Goal: Information Seeking & Learning: Learn about a topic

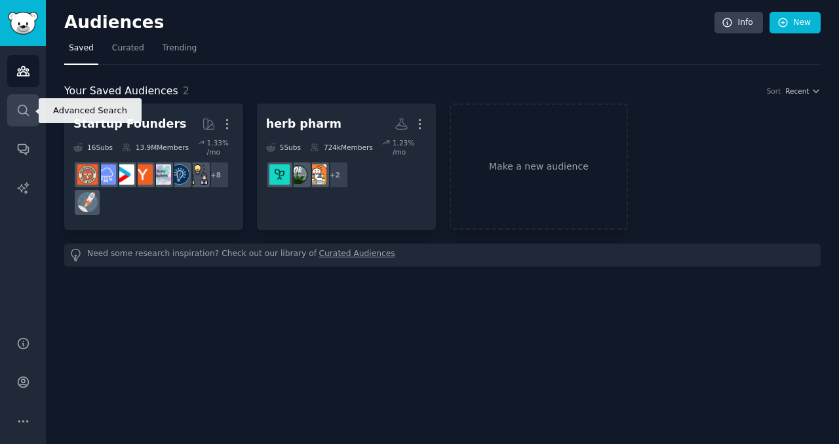
click at [12, 117] on link "Search" at bounding box center [23, 110] width 32 height 32
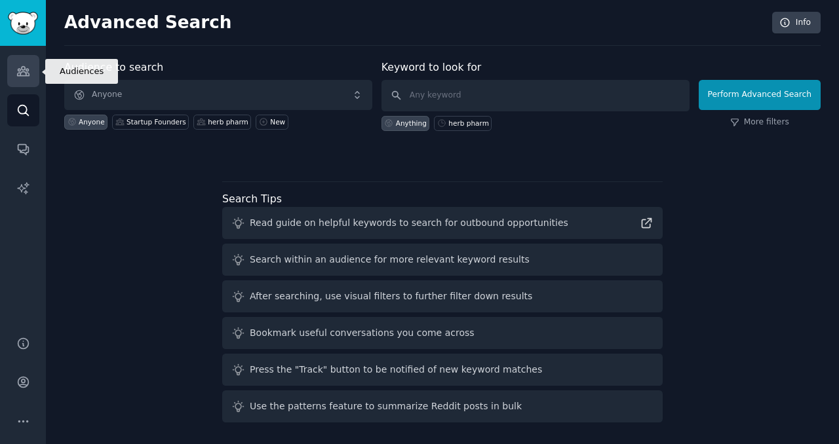
click at [22, 74] on icon "Sidebar" at bounding box center [23, 71] width 14 height 14
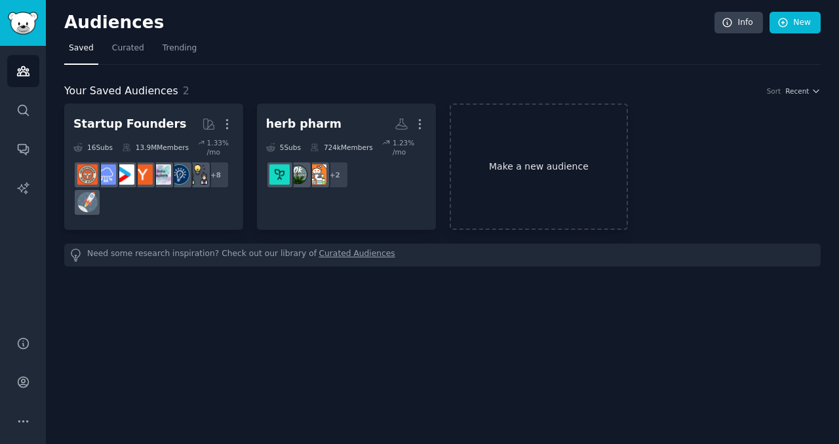
click at [547, 138] on link "Make a new audience" at bounding box center [539, 167] width 179 height 126
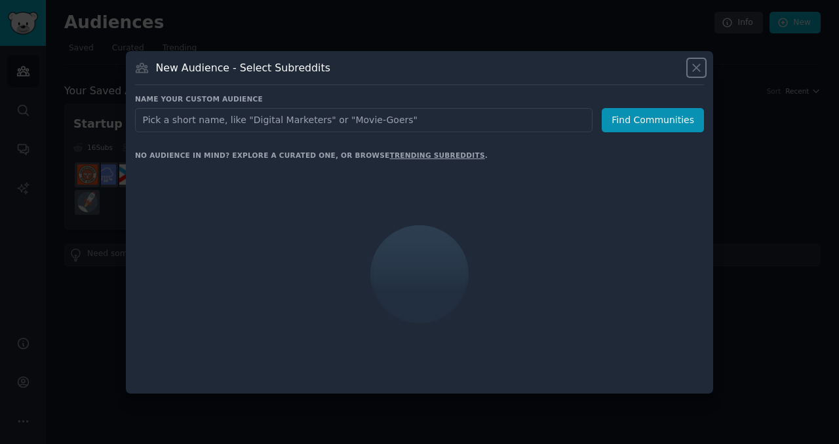
click at [695, 67] on icon at bounding box center [696, 68] width 14 height 14
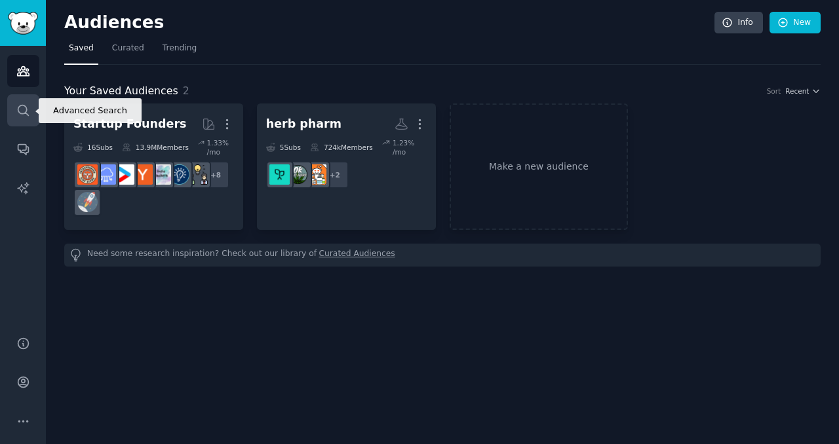
click at [26, 105] on icon "Sidebar" at bounding box center [23, 111] width 14 height 14
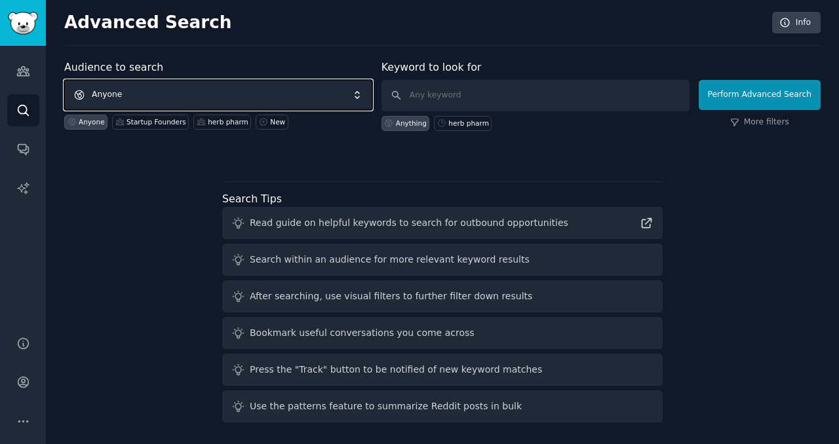
click at [253, 94] on span "Anyone" at bounding box center [218, 95] width 308 height 30
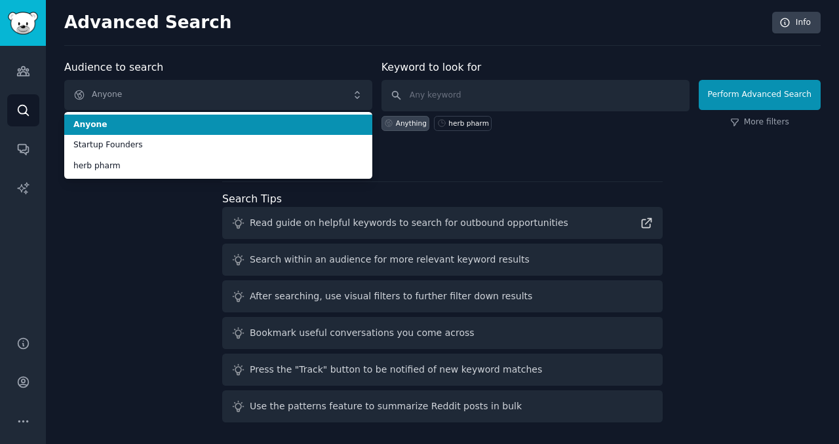
click at [282, 123] on span "Anyone" at bounding box center [218, 125] width 290 height 12
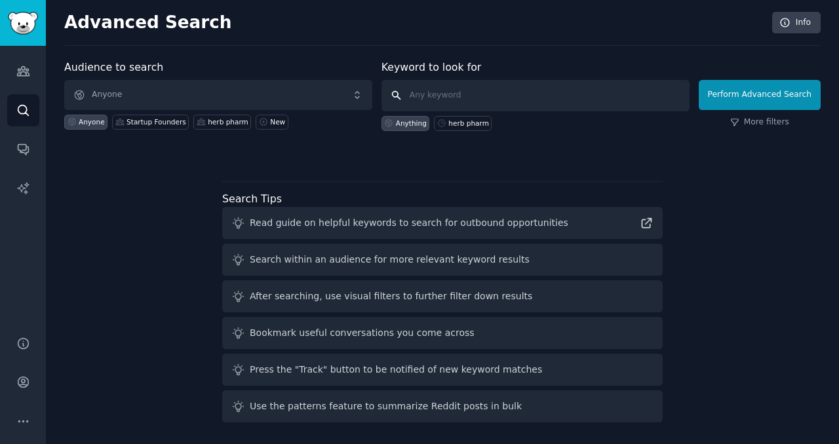
click at [460, 96] on input "text" at bounding box center [535, 95] width 308 height 31
type input "h"
type input "unreal snacks"
click button "Perform Advanced Search" at bounding box center [760, 95] width 122 height 30
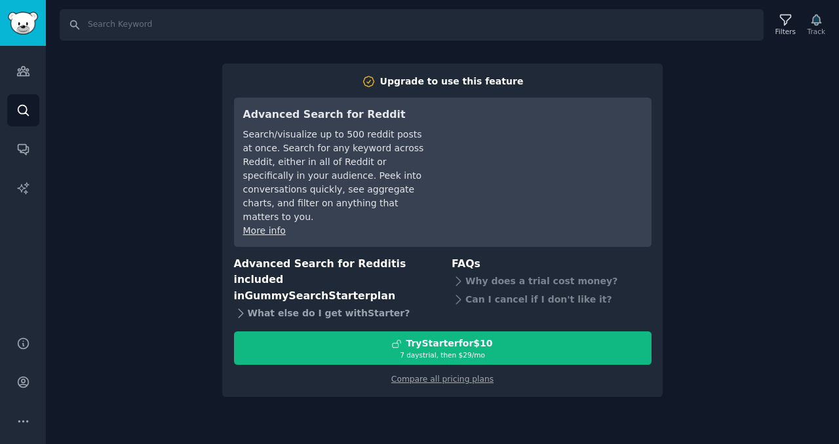
click at [245, 304] on div "What else do I get with Starter ?" at bounding box center [334, 313] width 200 height 18
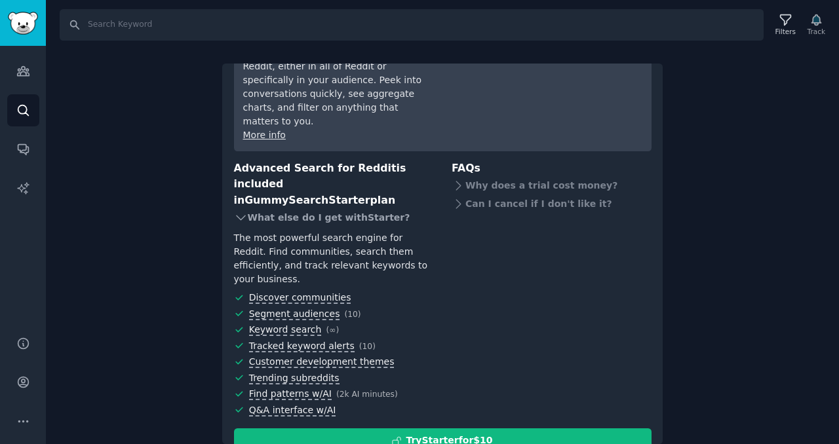
scroll to position [101, 0]
